Goal: Find specific page/section: Find specific page/section

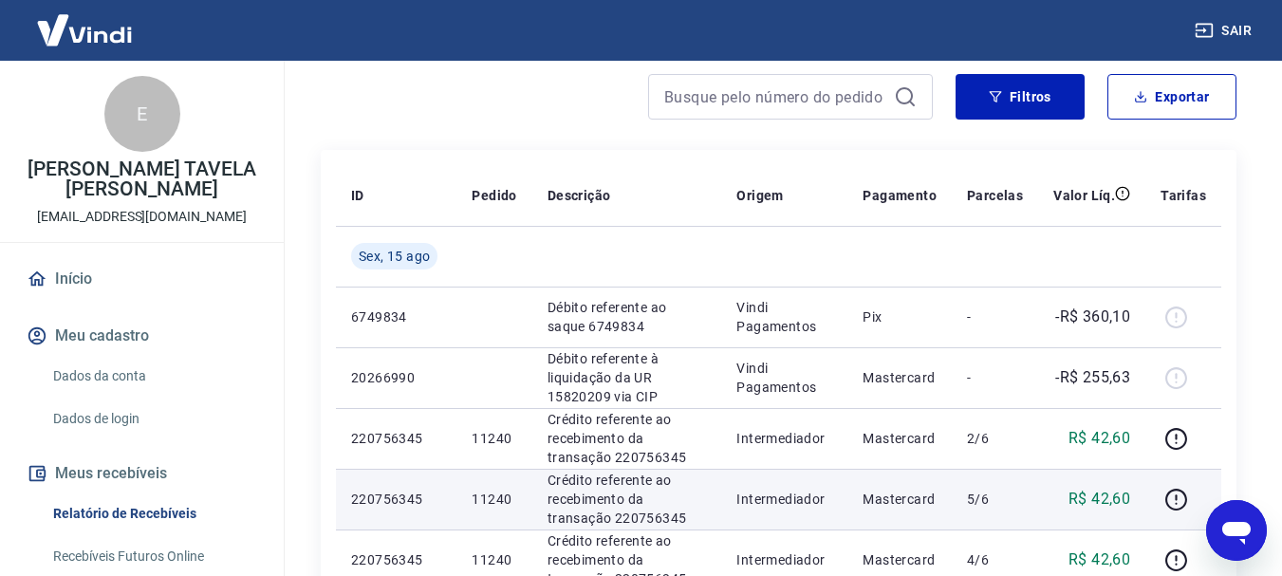
scroll to position [190, 0]
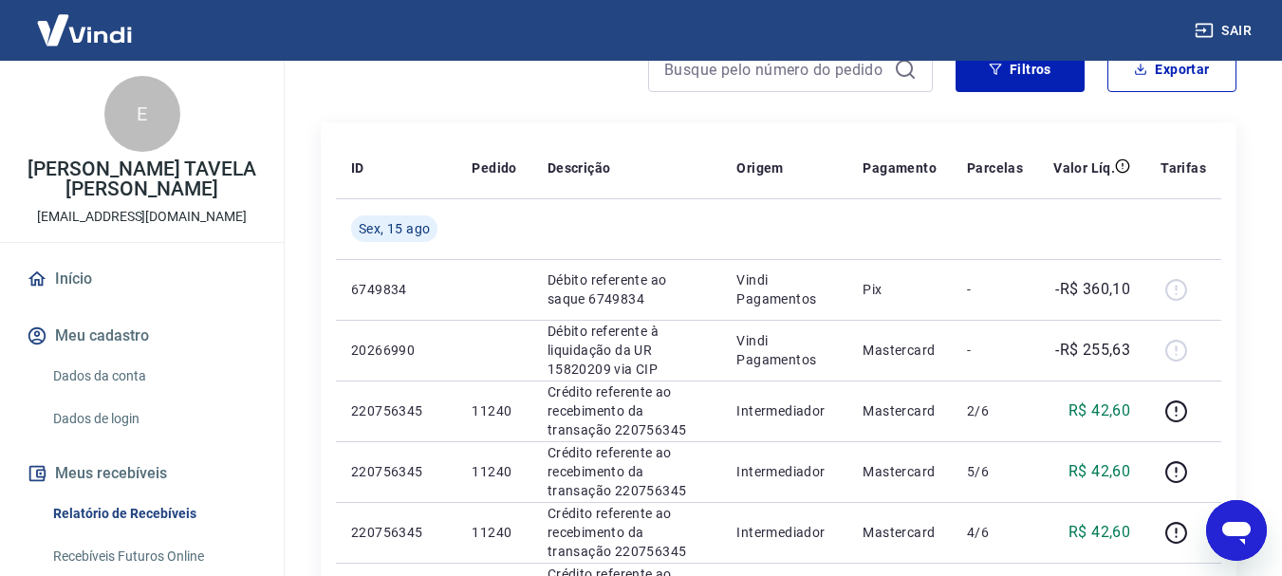
click at [75, 284] on link "Início" at bounding box center [142, 279] width 238 height 42
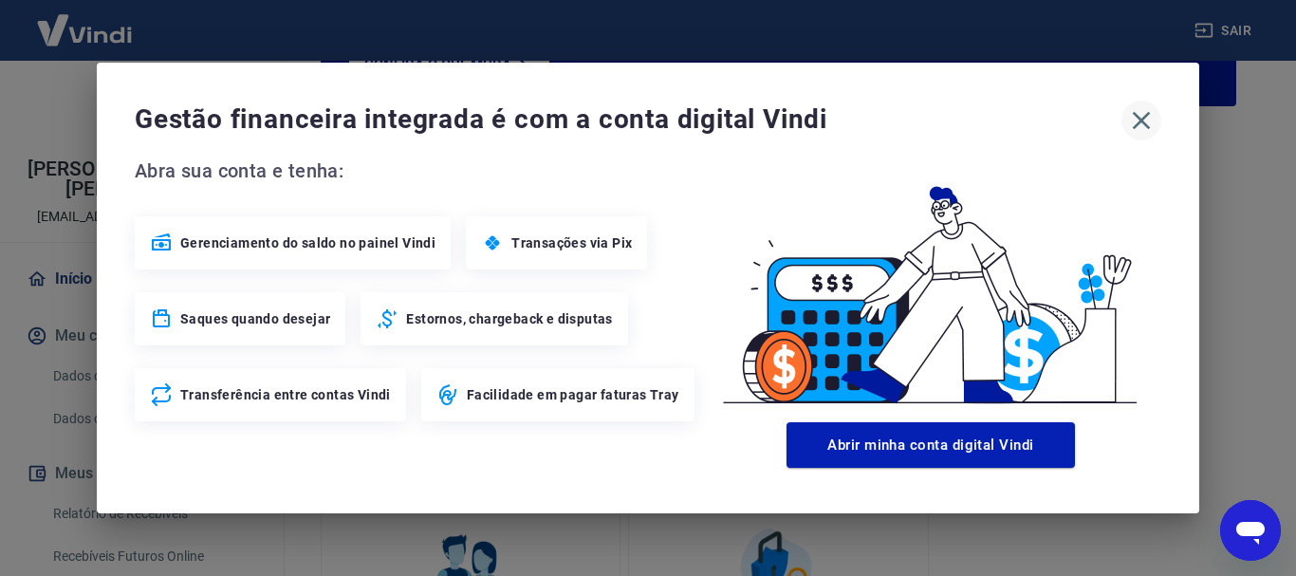
click at [1141, 118] on icon "button" at bounding box center [1142, 120] width 30 height 30
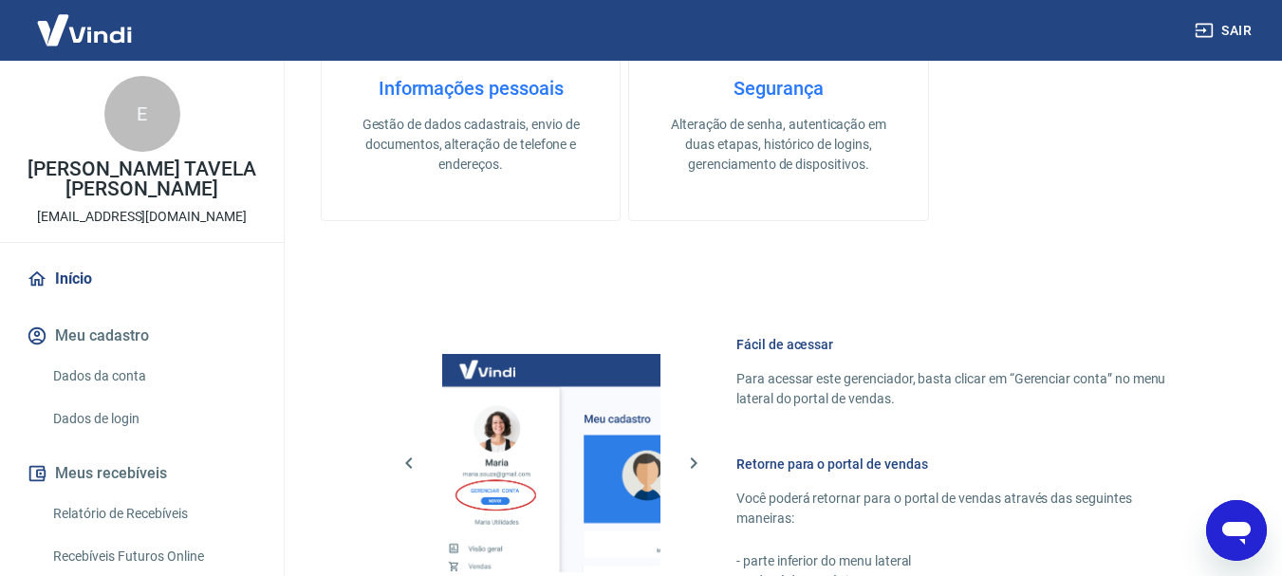
scroll to position [1139, 0]
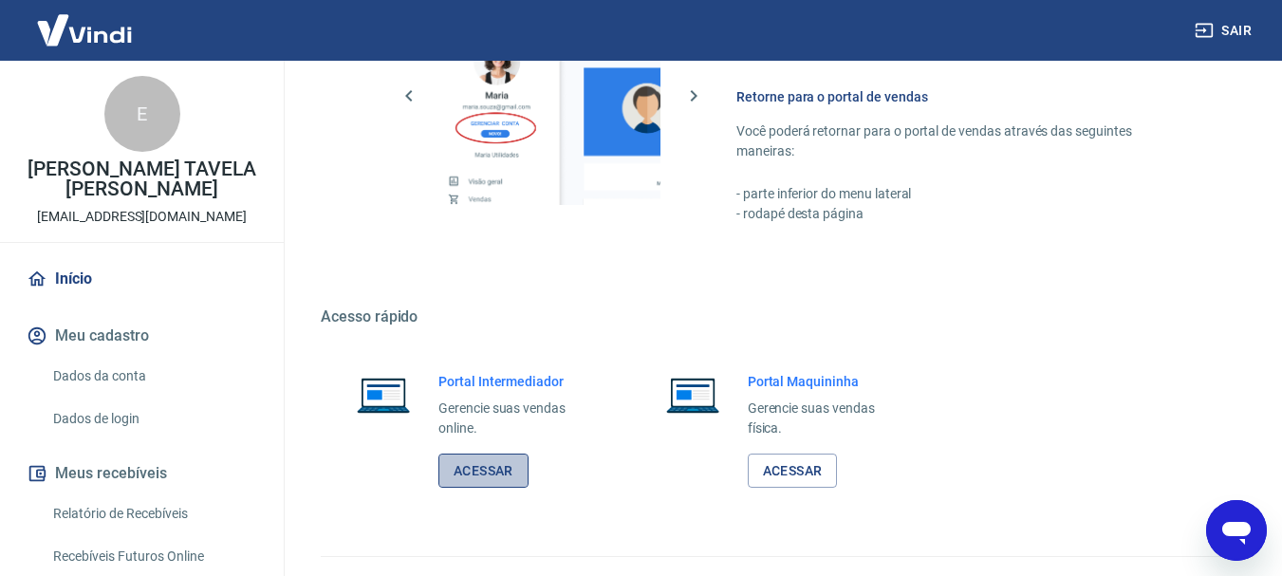
click at [484, 471] on link "Acessar" at bounding box center [483, 471] width 90 height 35
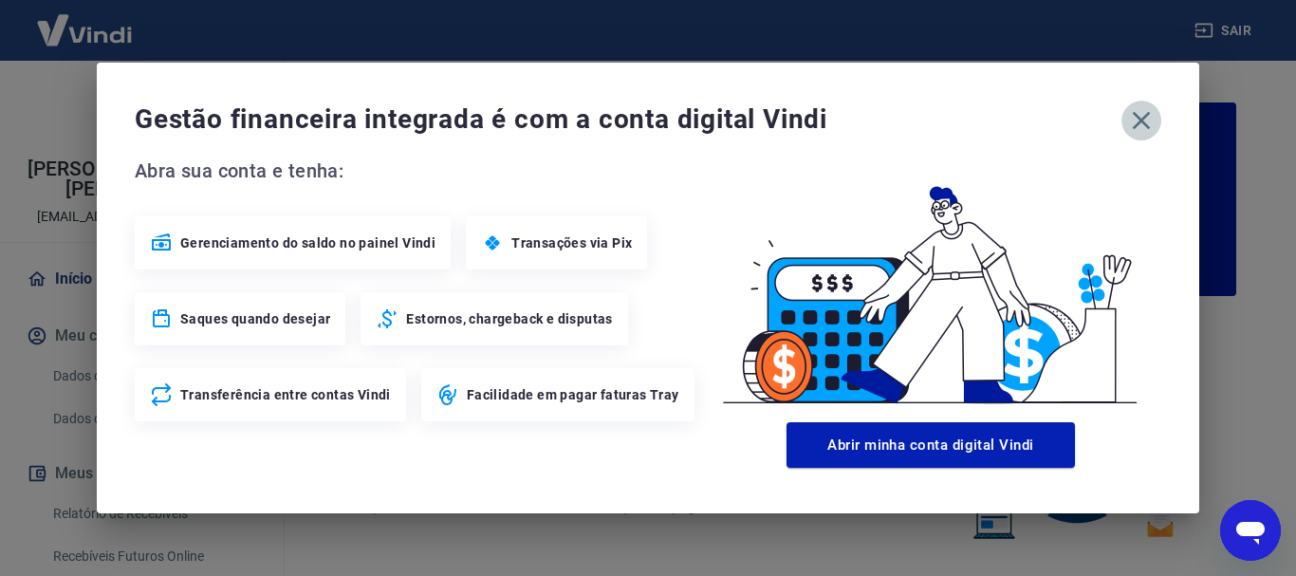
drag, startPoint x: 1145, startPoint y: 116, endPoint x: 1032, endPoint y: 205, distance: 143.9
click at [1144, 116] on icon "button" at bounding box center [1142, 120] width 30 height 30
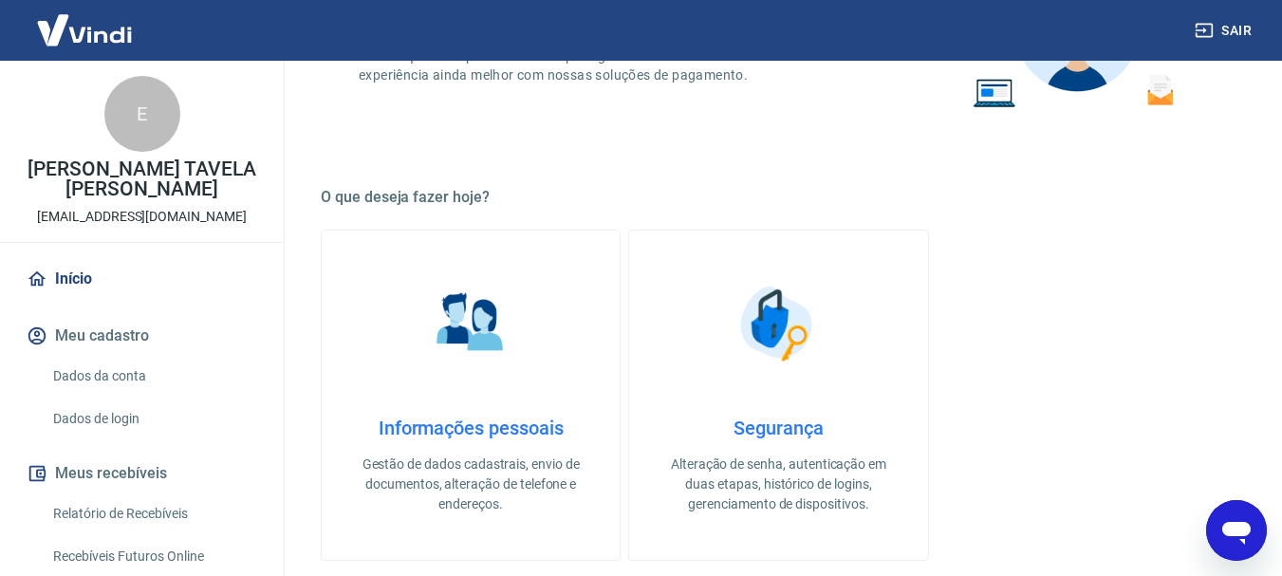
scroll to position [475, 0]
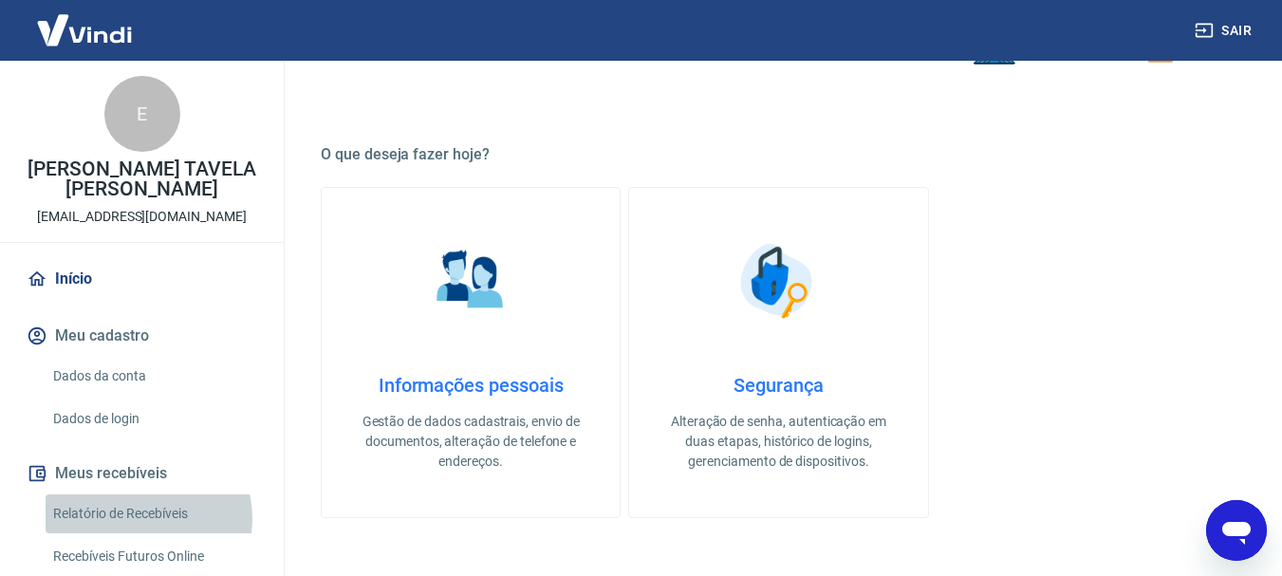
click at [147, 518] on link "Relatório de Recebíveis" at bounding box center [153, 513] width 215 height 39
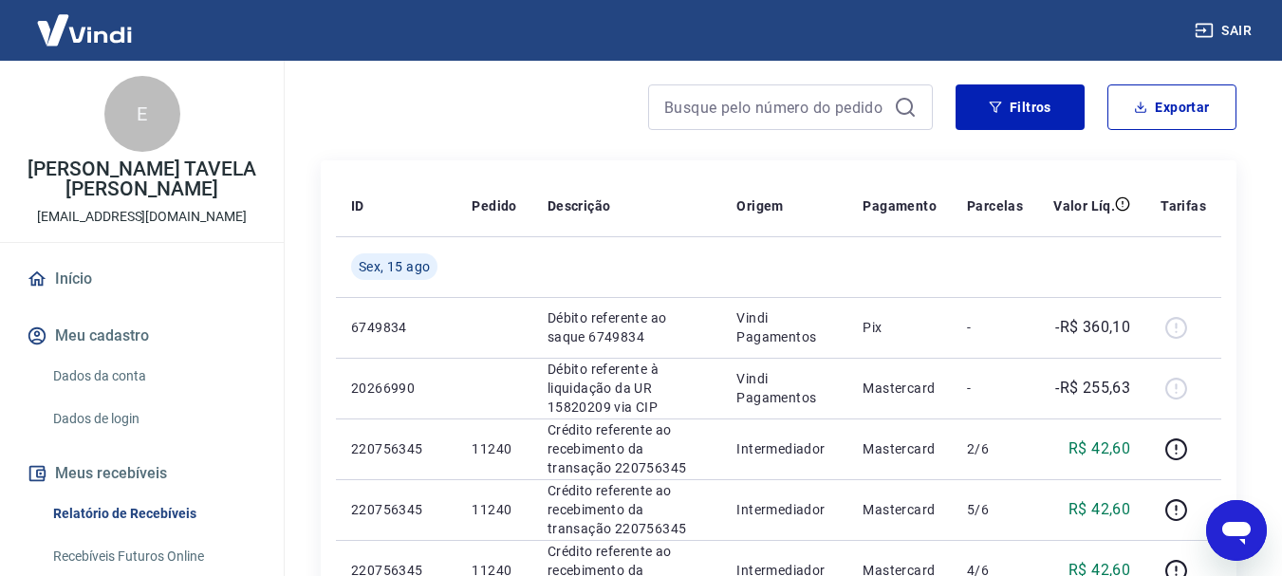
scroll to position [190, 0]
